Goal: Task Accomplishment & Management: Use online tool/utility

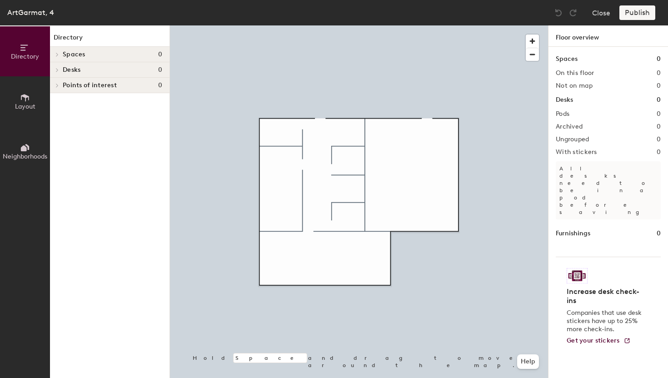
click at [22, 100] on icon at bounding box center [25, 98] width 10 height 10
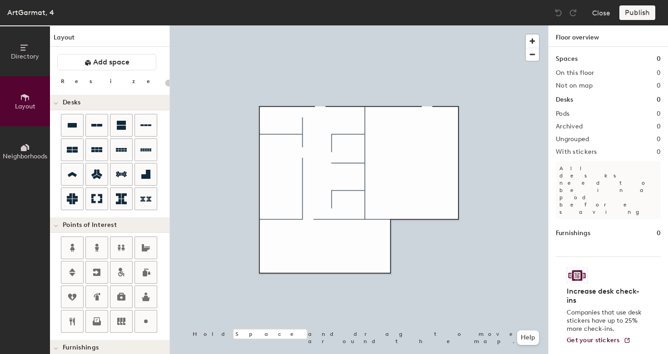
click at [24, 153] on span "Neighborhoods" at bounding box center [25, 157] width 45 height 8
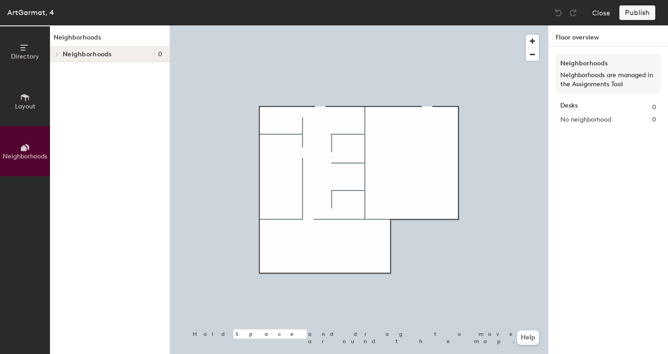
click at [23, 53] on span "Directory" at bounding box center [25, 57] width 28 height 8
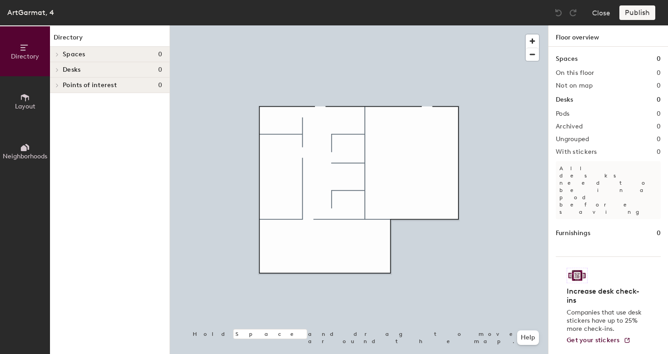
click at [20, 105] on span "Layout" at bounding box center [25, 107] width 20 height 8
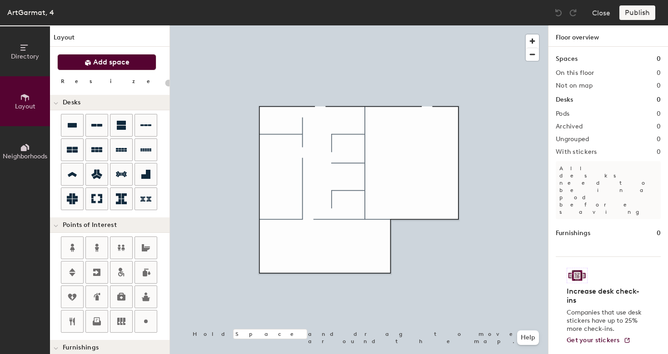
click at [117, 60] on span "Add space" at bounding box center [111, 62] width 36 height 9
click at [107, 62] on span "Add space" at bounding box center [111, 62] width 36 height 9
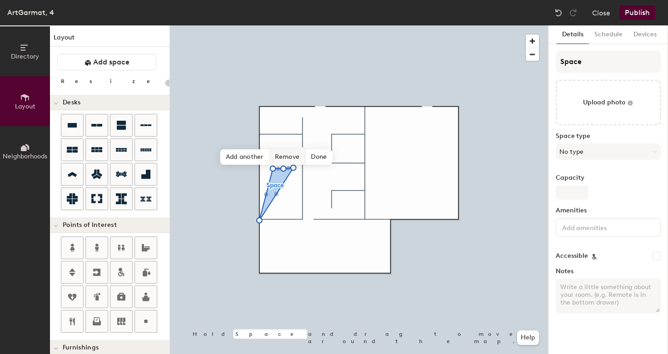
click at [292, 159] on span "Remove" at bounding box center [287, 156] width 36 height 15
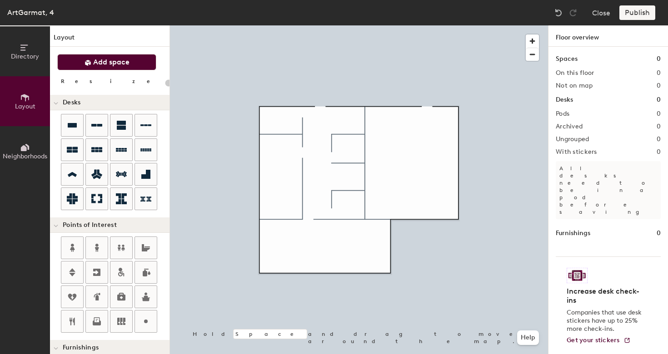
click at [130, 67] on button "Add space" at bounding box center [106, 62] width 99 height 16
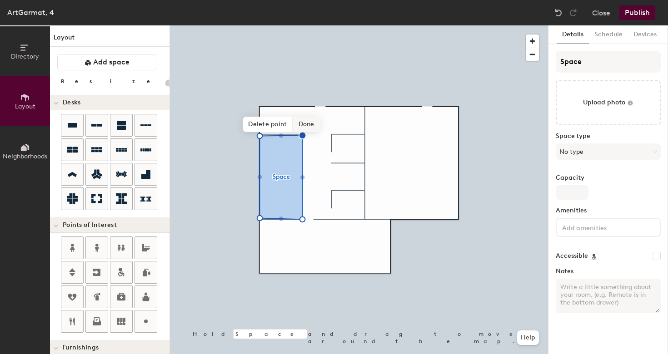
click at [303, 125] on span "Done" at bounding box center [306, 124] width 27 height 15
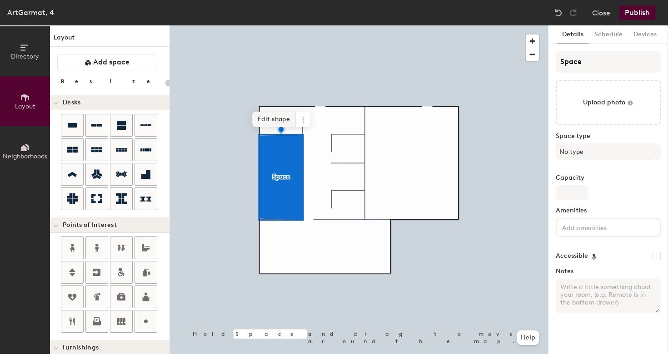
click at [267, 119] on span "Edit shape" at bounding box center [274, 119] width 44 height 15
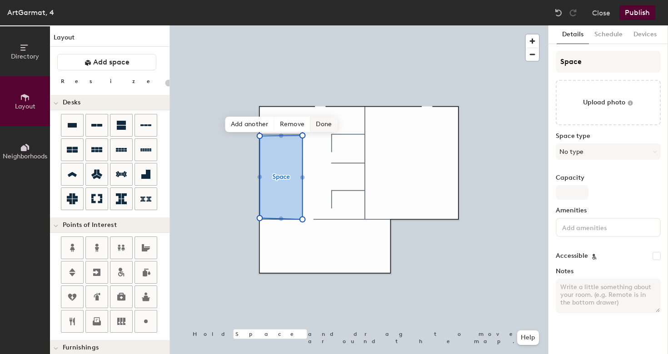
click at [330, 124] on span "Done" at bounding box center [323, 124] width 27 height 15
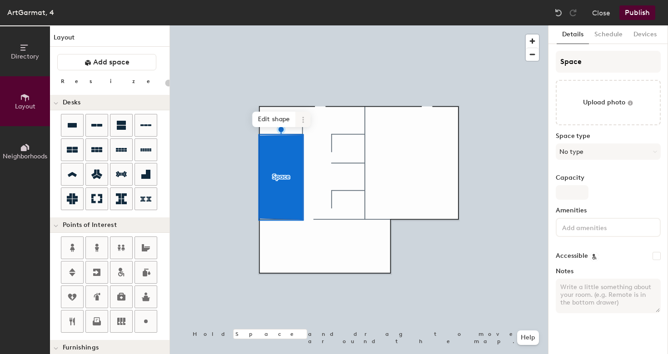
click at [305, 123] on icon at bounding box center [302, 119] width 7 height 7
type input "20"
click at [21, 53] on span "Directory" at bounding box center [25, 57] width 28 height 8
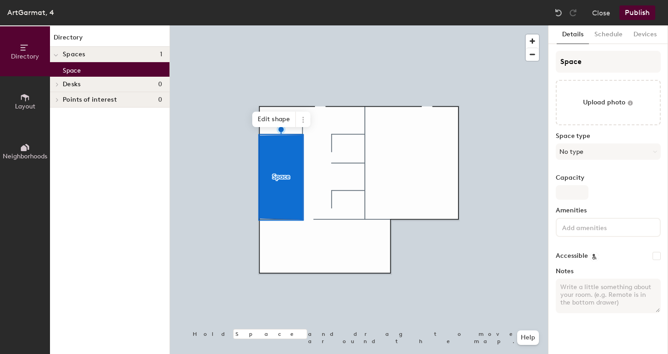
click at [23, 94] on icon at bounding box center [25, 98] width 10 height 10
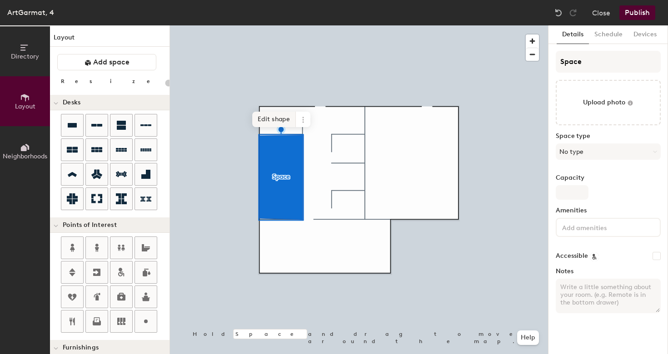
click at [278, 124] on span "Edit shape" at bounding box center [274, 119] width 44 height 15
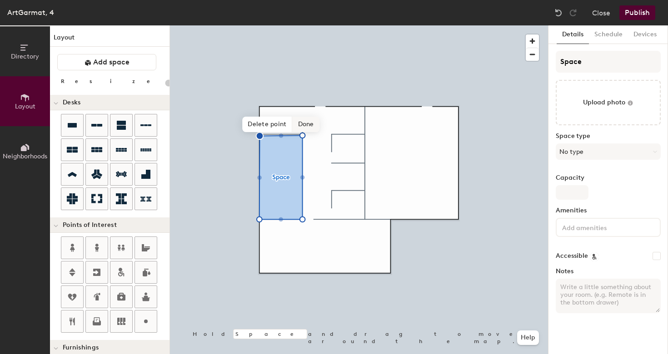
click at [308, 125] on span "Done" at bounding box center [306, 124] width 27 height 15
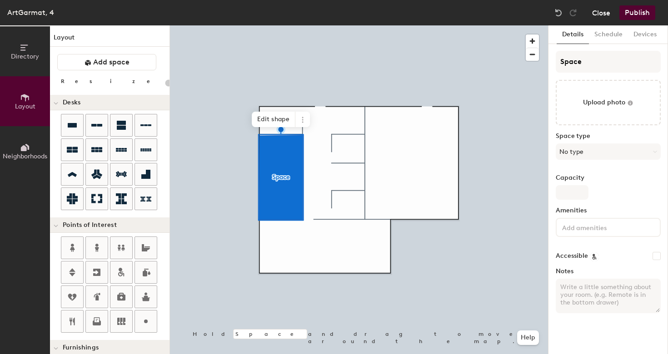
click at [606, 12] on button "Close" at bounding box center [601, 12] width 18 height 15
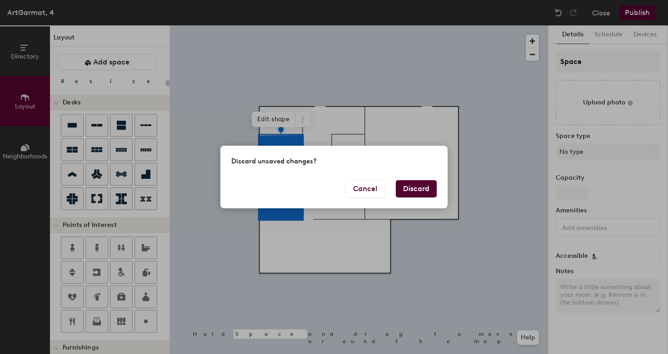
click at [420, 188] on button "Discard" at bounding box center [416, 188] width 41 height 17
type input "20"
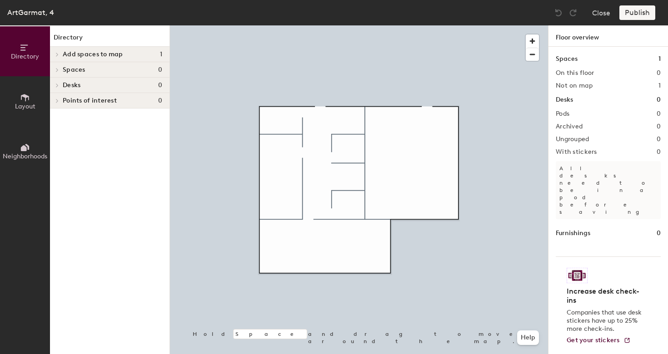
click at [122, 53] on span "Add spaces to map" at bounding box center [93, 54] width 60 height 7
click at [106, 67] on div "Star" at bounding box center [110, 69] width 120 height 15
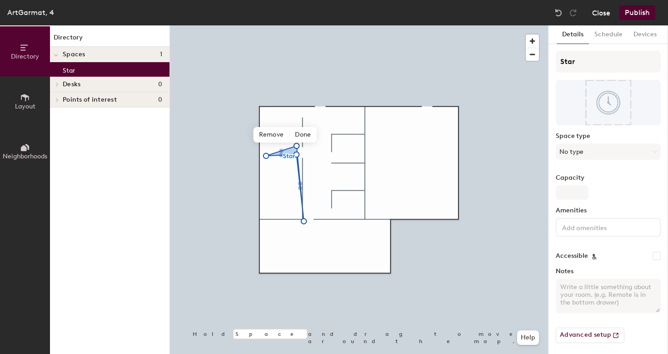
click at [603, 13] on button "Close" at bounding box center [601, 12] width 18 height 15
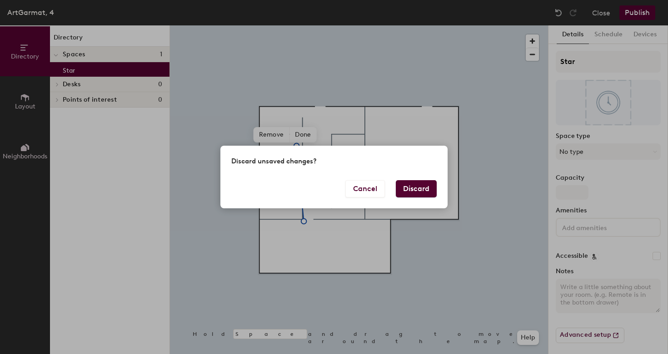
click at [423, 189] on button "Discard" at bounding box center [416, 188] width 41 height 17
